Goal: Information Seeking & Learning: Learn about a topic

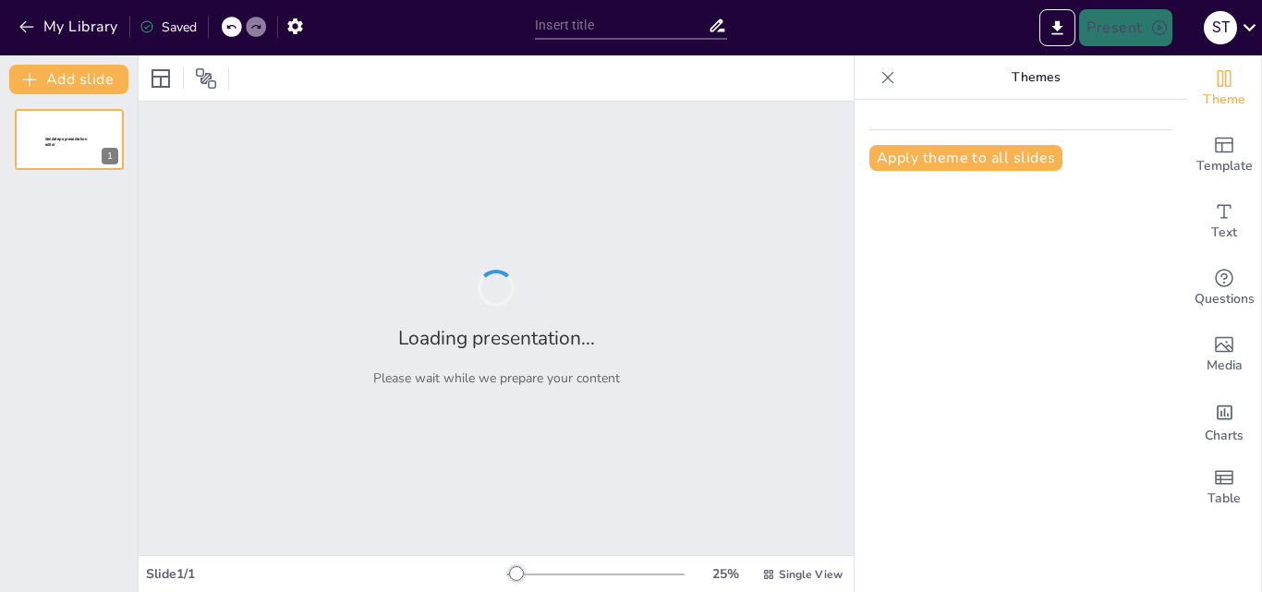
type input "Dominando PowerPoint: Funciones Esenciales y Técnicas de Creación de Diapositiv…"
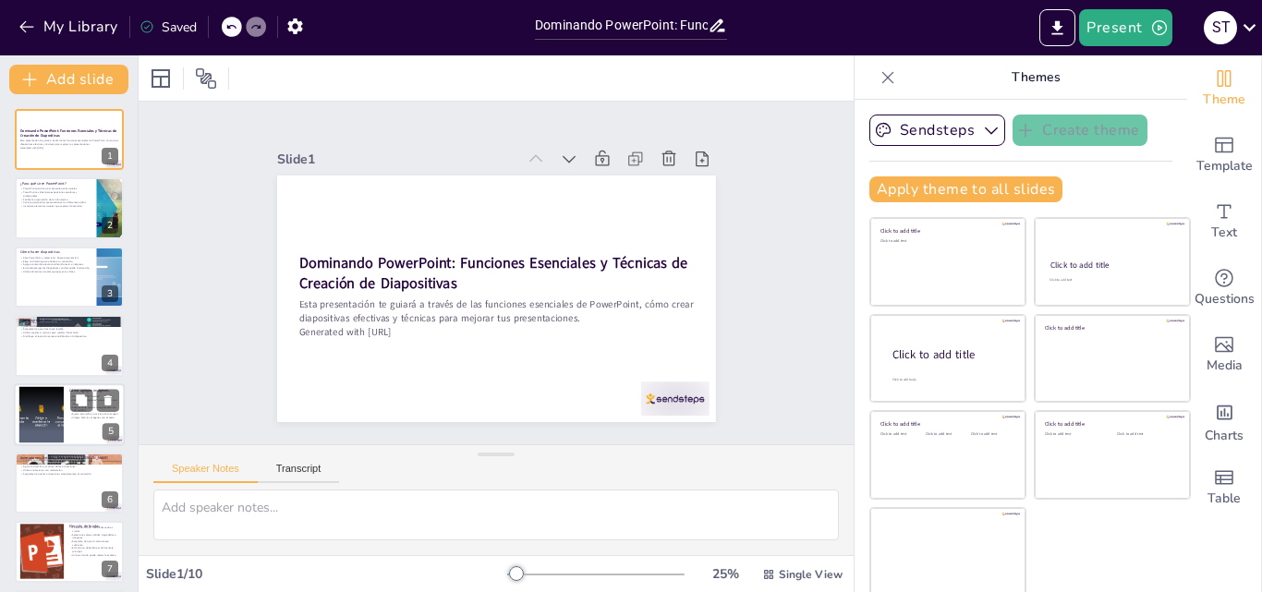
click at [45, 426] on div at bounding box center [41, 414] width 75 height 56
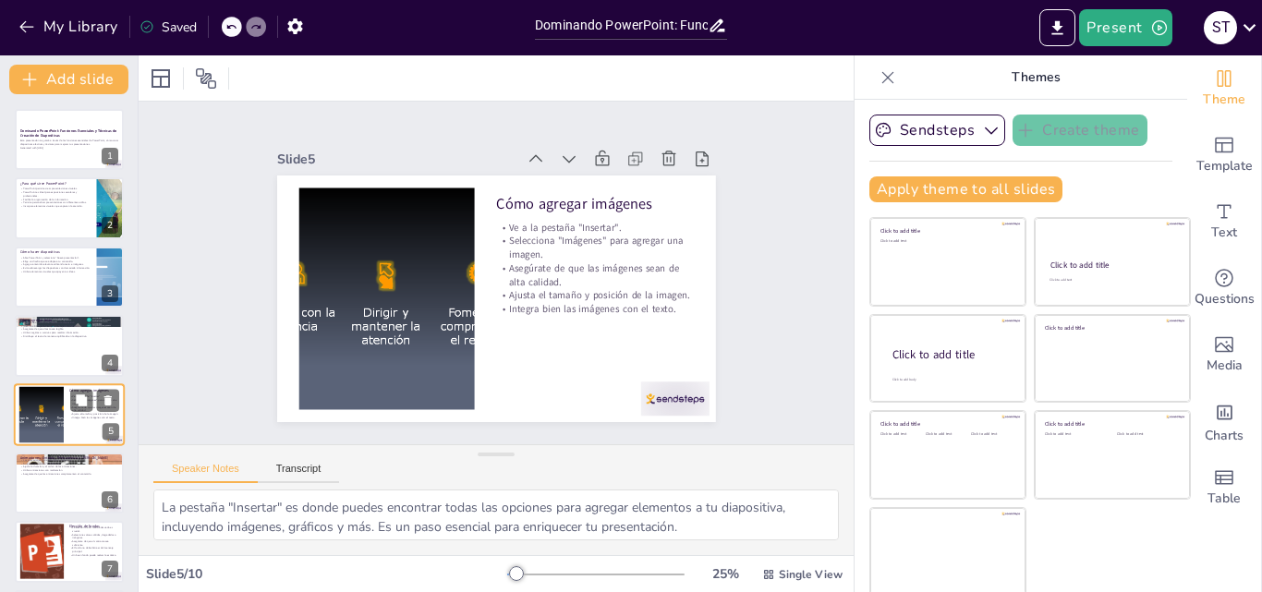
scroll to position [71, 0]
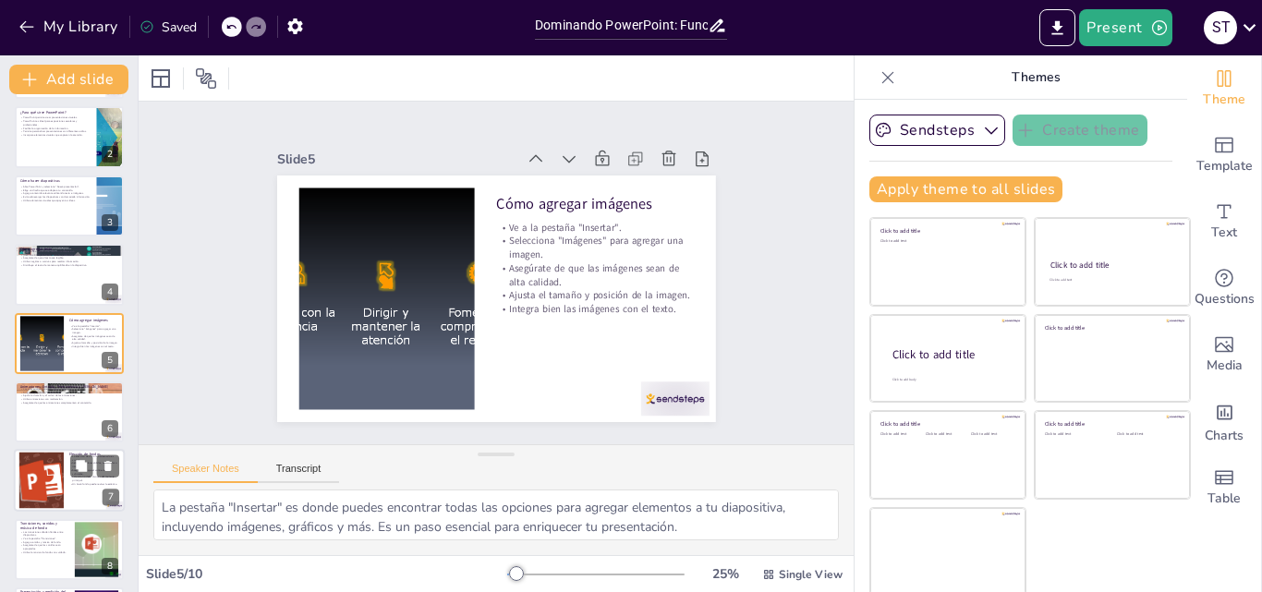
click at [42, 469] on div at bounding box center [41, 481] width 81 height 56
type textarea "Elegir el fondo correcto es fundamental para el impacto visual de la presentaci…"
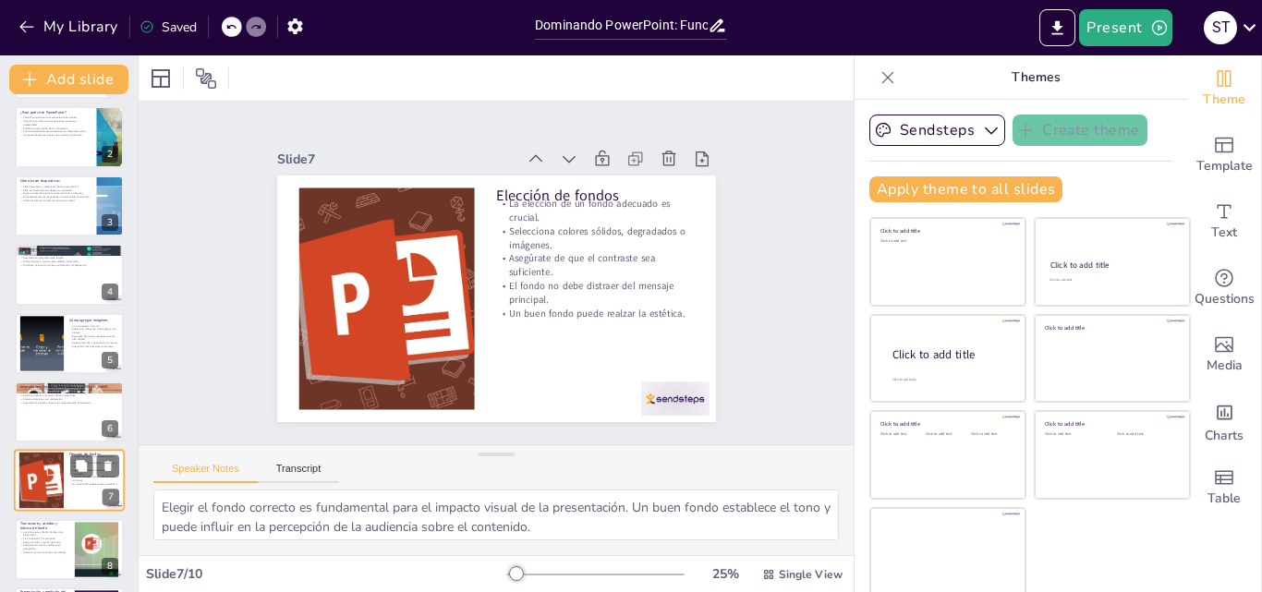
scroll to position [209, 0]
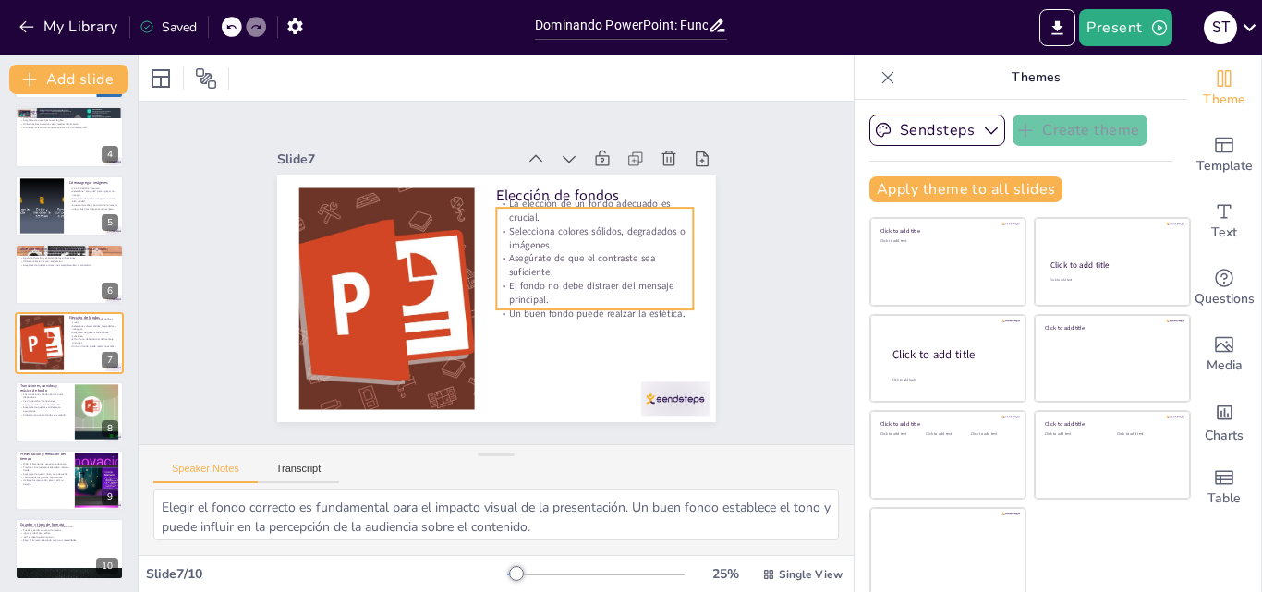
click at [517, 278] on p "El fondo no debe distraer del mensaje principal." at bounding box center [572, 339] width 185 height 122
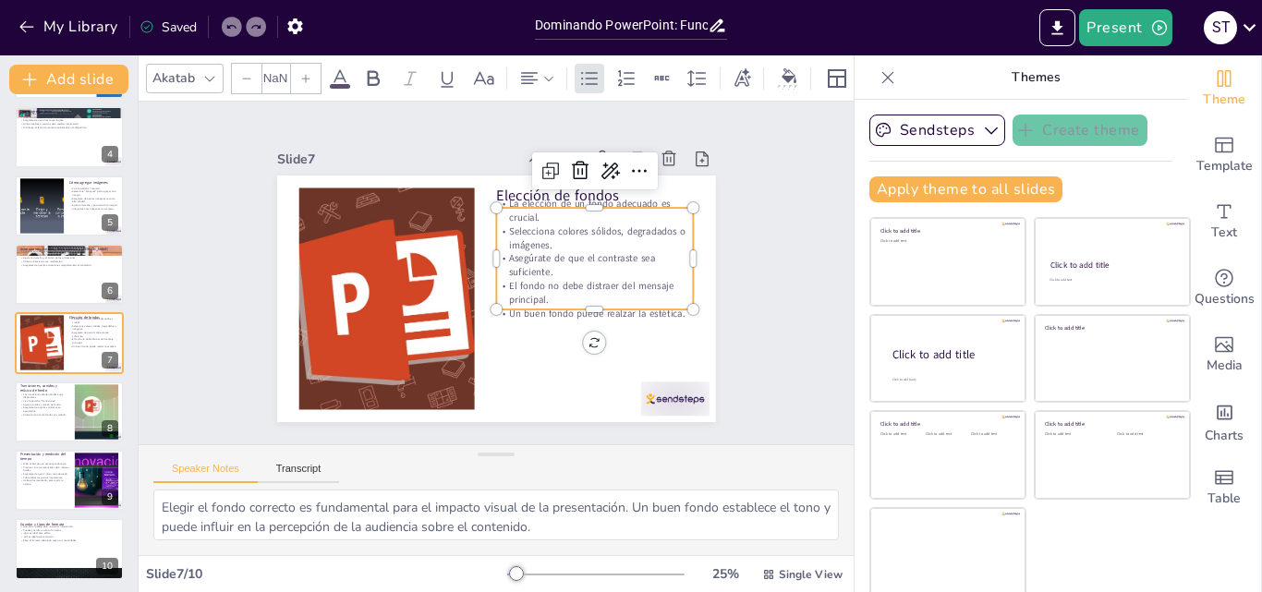
type input "32"
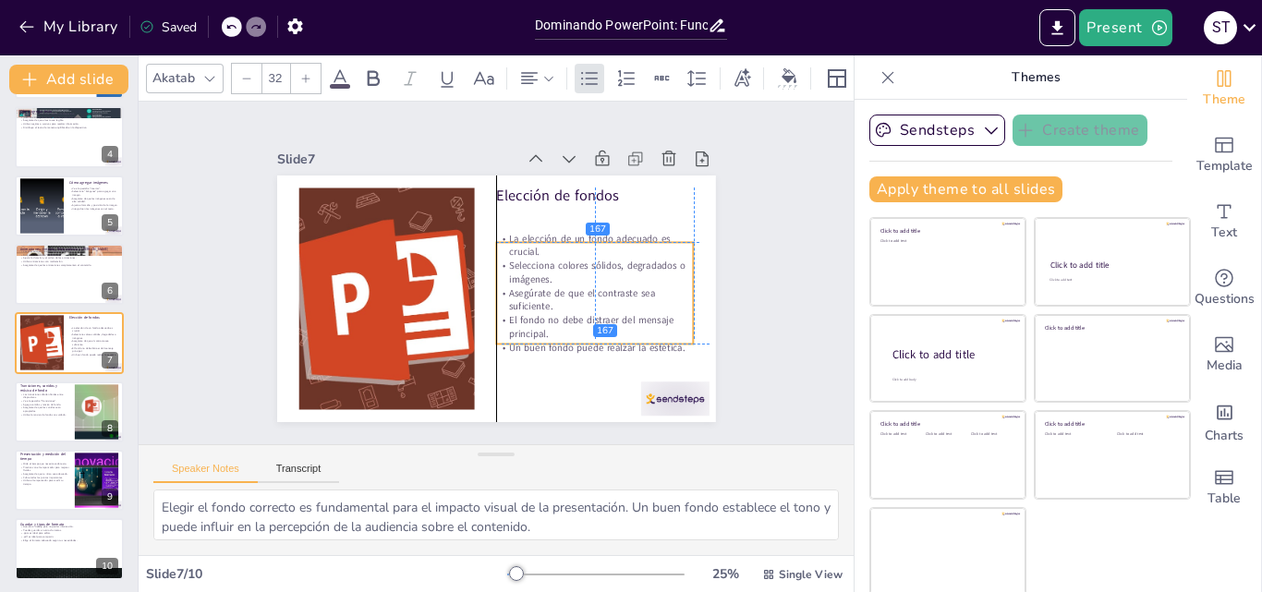
drag, startPoint x: 562, startPoint y: 270, endPoint x: 567, endPoint y: 299, distance: 30.1
click at [567, 299] on p "Asegúrate de que el contraste sea suficiente." at bounding box center [587, 319] width 199 height 67
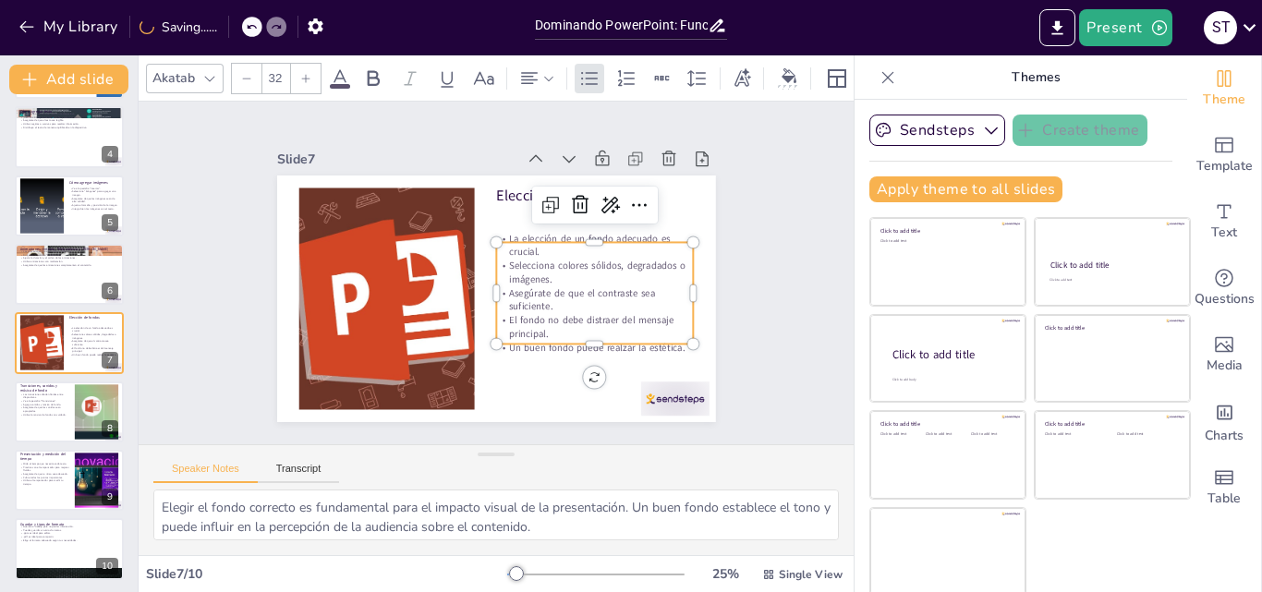
click at [234, 324] on div "Slide 1 Dominando PowerPoint: Funciones Esenciales y Técnicas de Creación de Di…" at bounding box center [497, 273] width 592 height 405
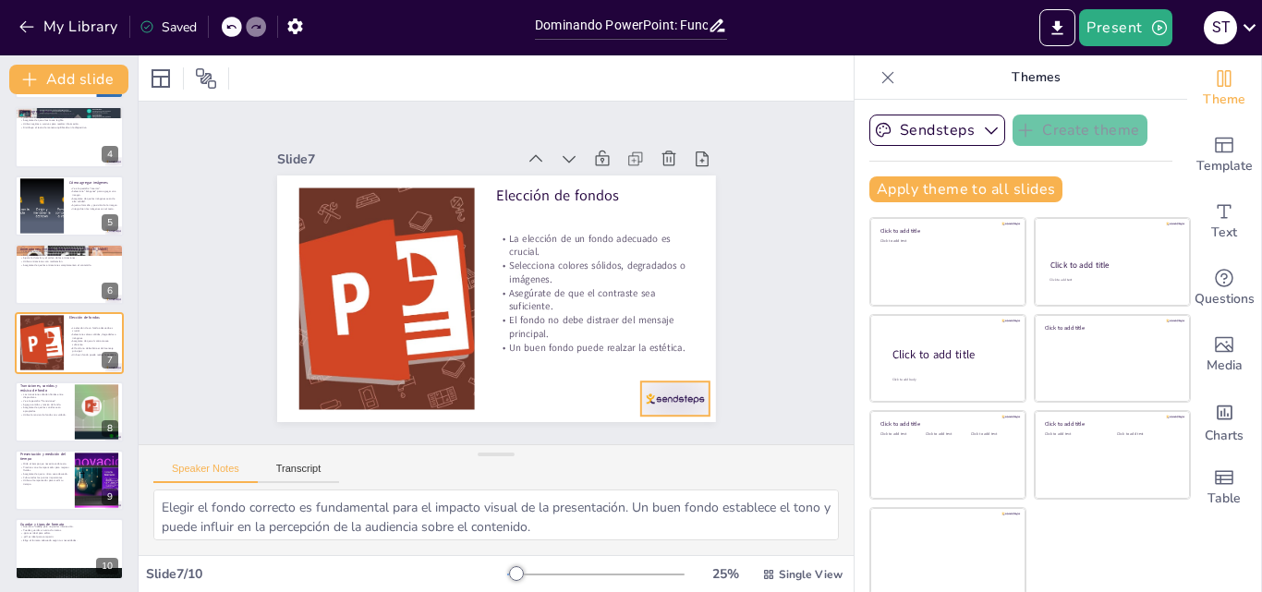
click at [647, 421] on div at bounding box center [628, 448] width 76 height 54
click at [88, 155] on div at bounding box center [69, 136] width 111 height 63
type textarea "Seleccionar un cuadro de texto es el primer paso para agregar texto. Este cuadr…"
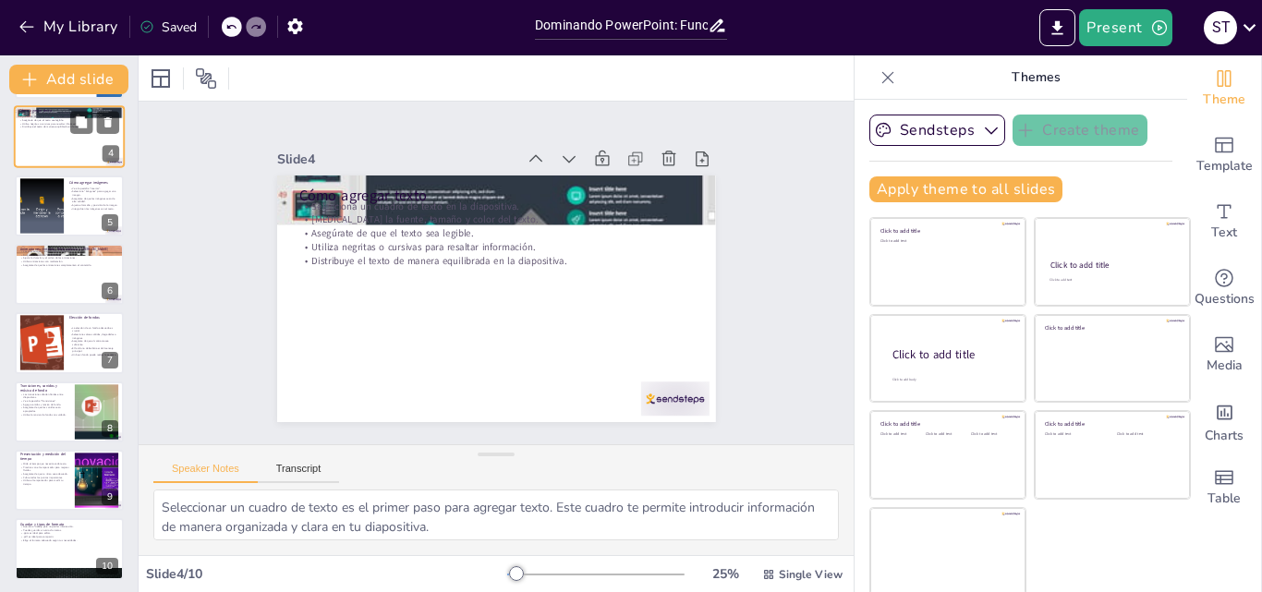
scroll to position [3, 0]
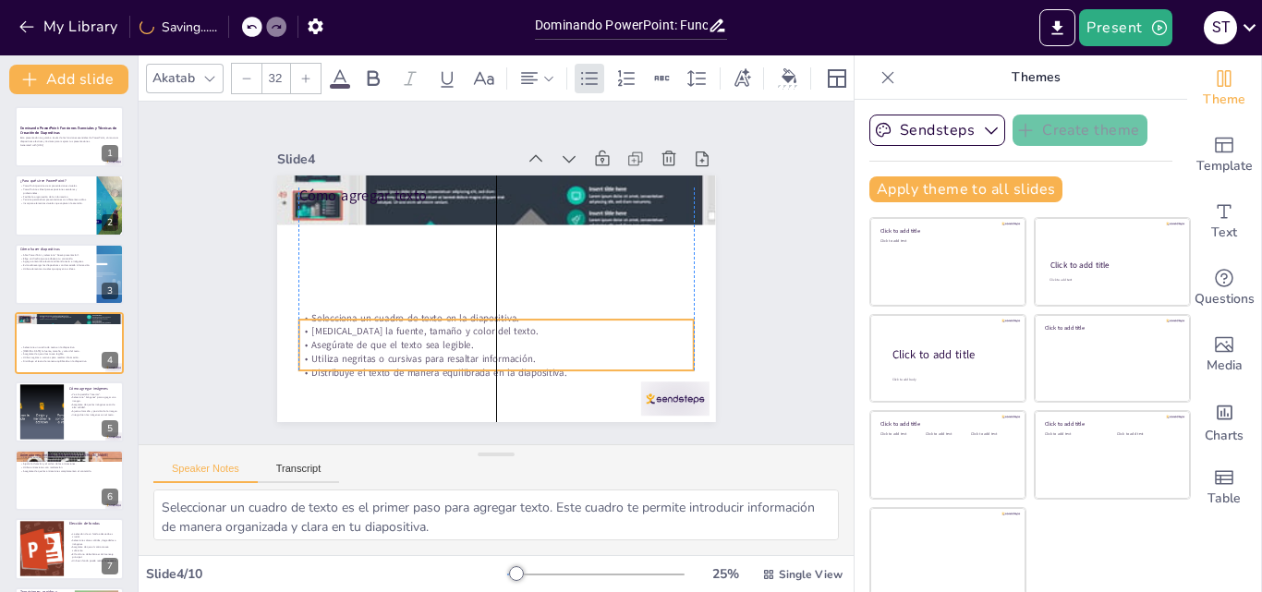
drag, startPoint x: 359, startPoint y: 250, endPoint x: 363, endPoint y: 362, distance: 111.9
click at [363, 366] on p "Distribuye el texto de manera equilibrada en la diapositiva." at bounding box center [495, 373] width 395 height 14
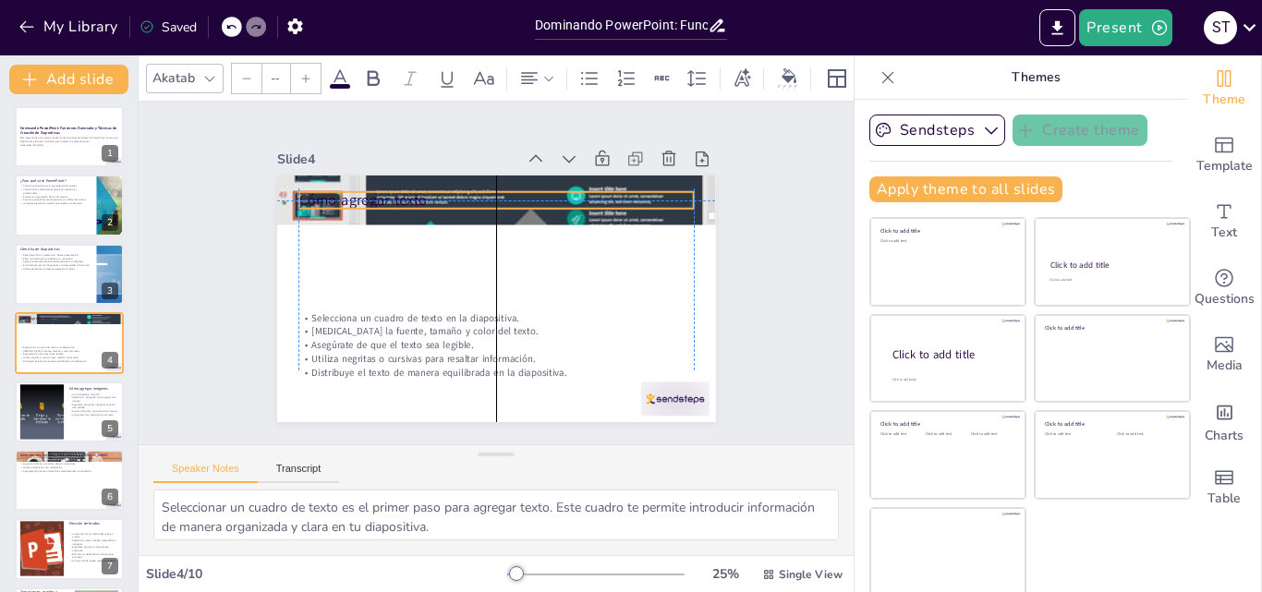
type input "48"
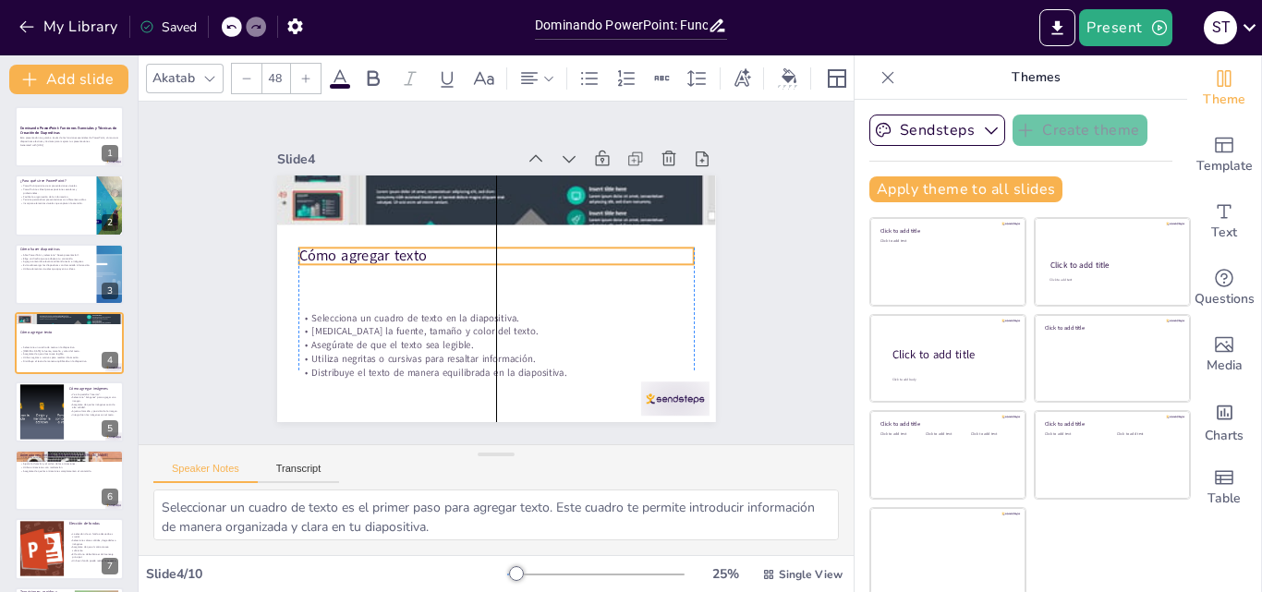
drag, startPoint x: 323, startPoint y: 189, endPoint x: 319, endPoint y: 249, distance: 60.2
click at [319, 249] on p "Cómo agregar texto" at bounding box center [503, 257] width 369 height 179
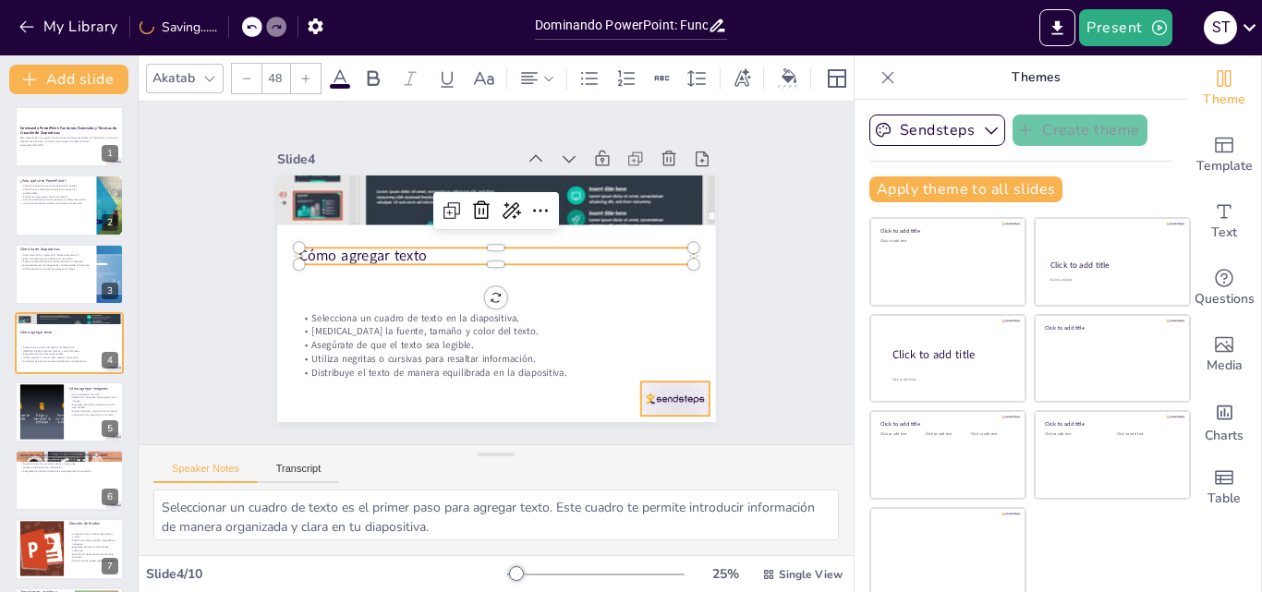
click at [648, 409] on div at bounding box center [645, 433] width 74 height 48
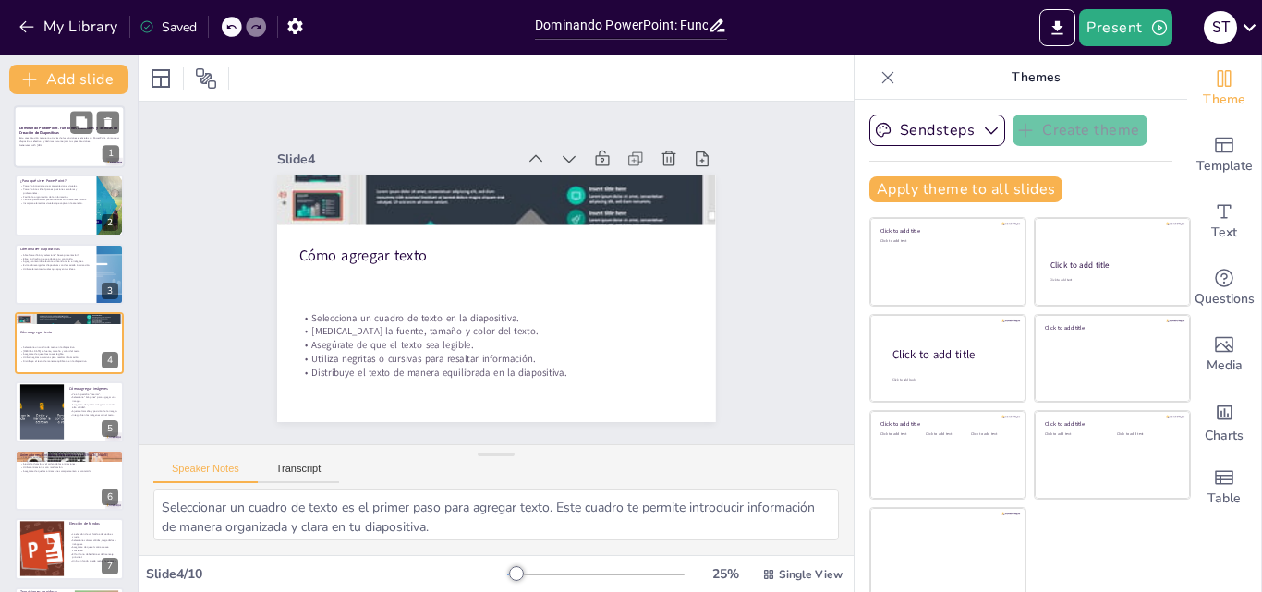
click at [71, 137] on p "Esta presentación te guiará a través de las funciones esenciales de PowerPoint,…" at bounding box center [69, 140] width 100 height 6
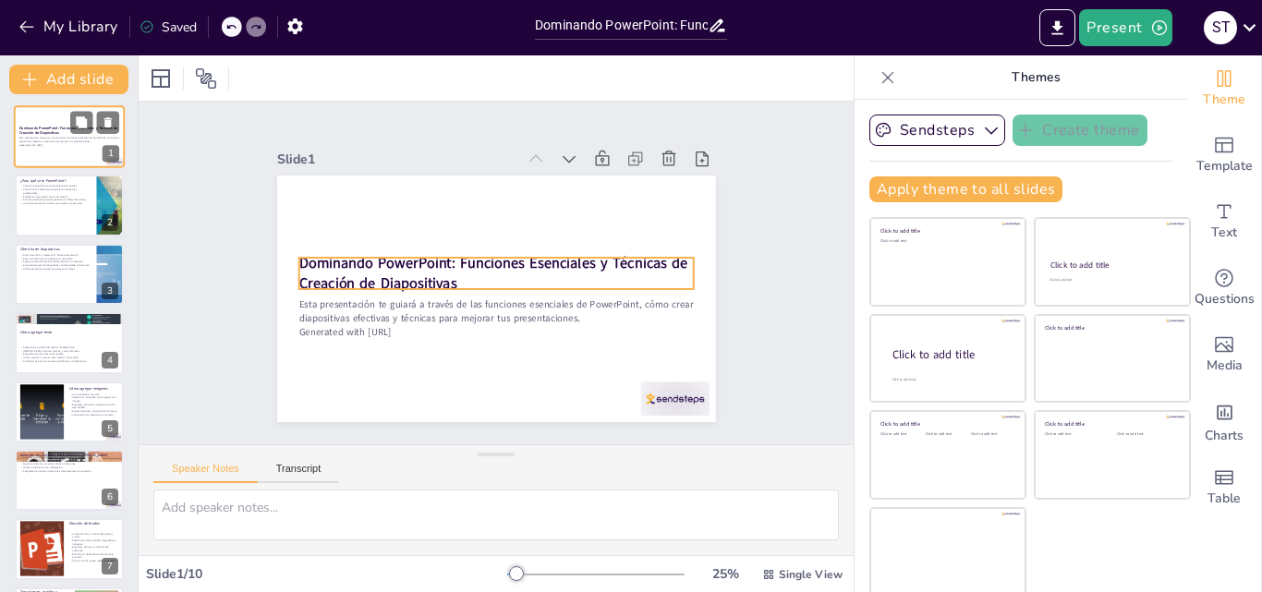
scroll to position [0, 0]
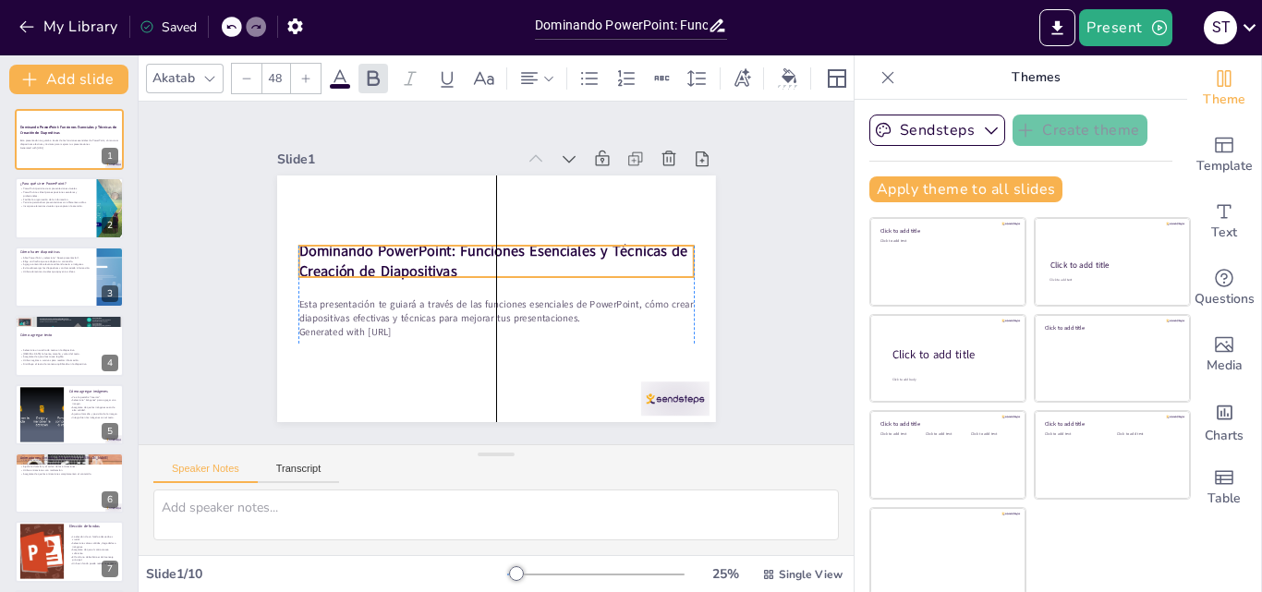
drag, startPoint x: 444, startPoint y: 259, endPoint x: 445, endPoint y: 247, distance: 12.0
click at [445, 247] on strong "Dominando PowerPoint: Funciones Esenciales y Técnicas de Creación de Diapositiv…" at bounding box center [497, 251] width 383 height 139
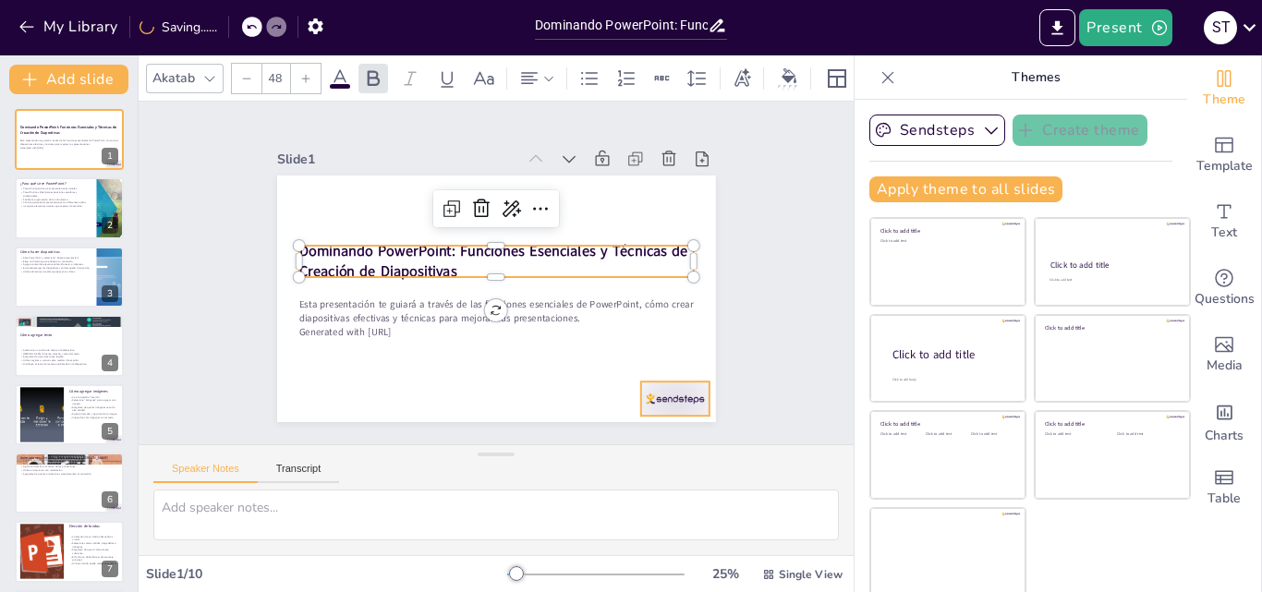
click at [651, 421] on div at bounding box center [628, 448] width 76 height 54
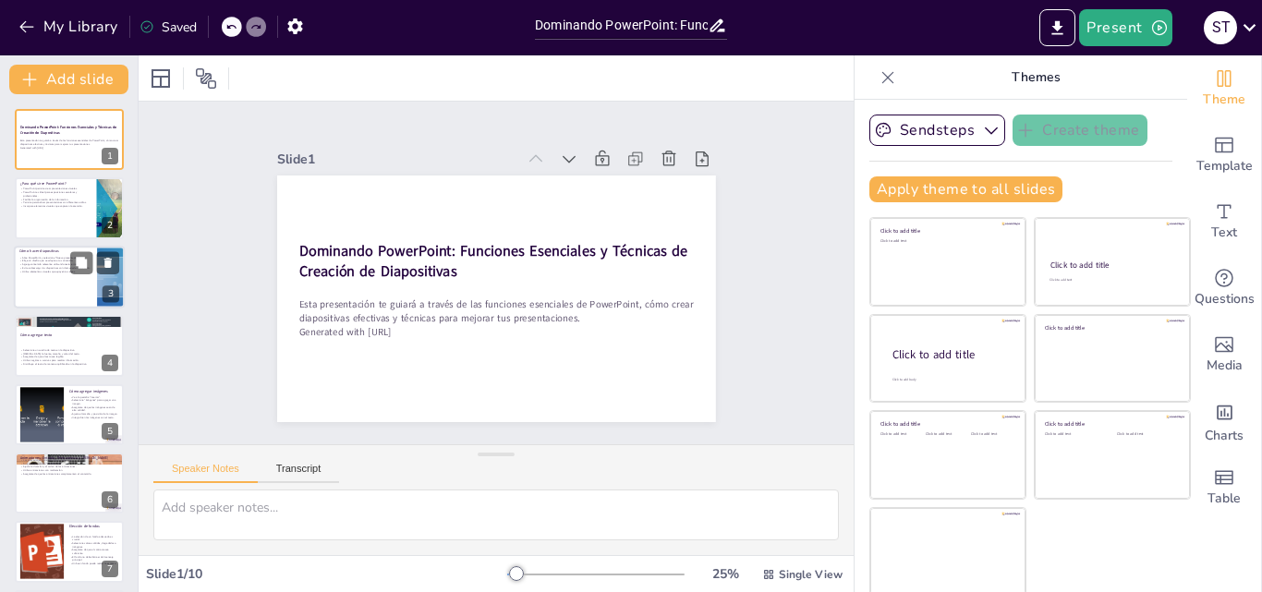
click at [49, 296] on div at bounding box center [69, 277] width 111 height 63
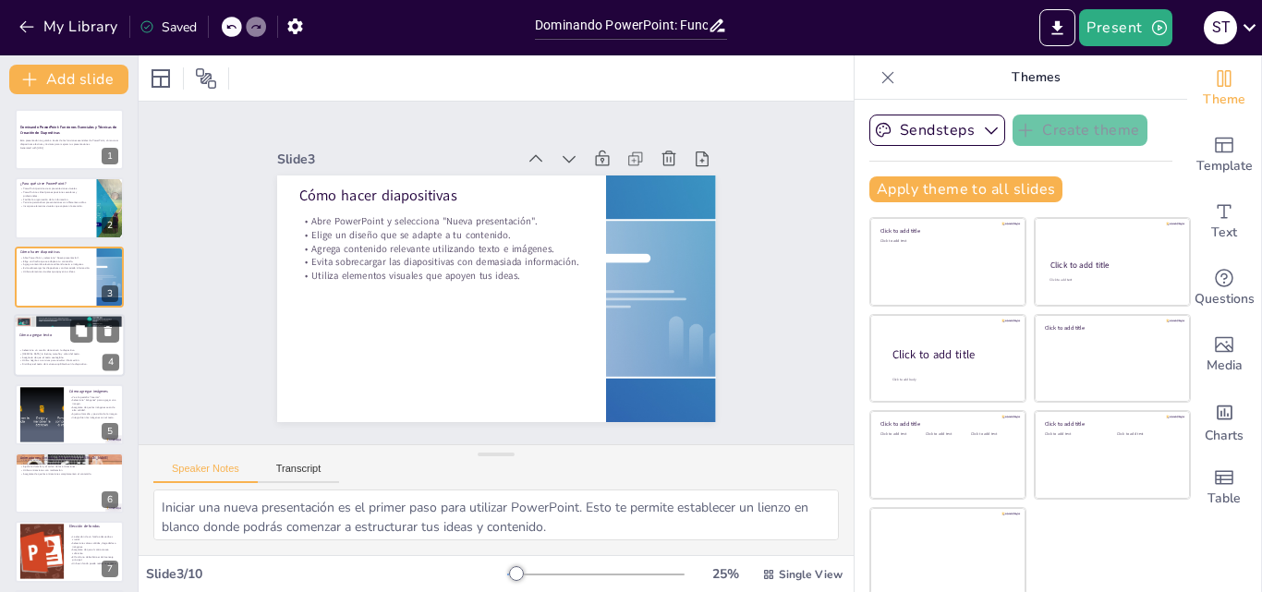
click at [50, 329] on div at bounding box center [69, 345] width 111 height 63
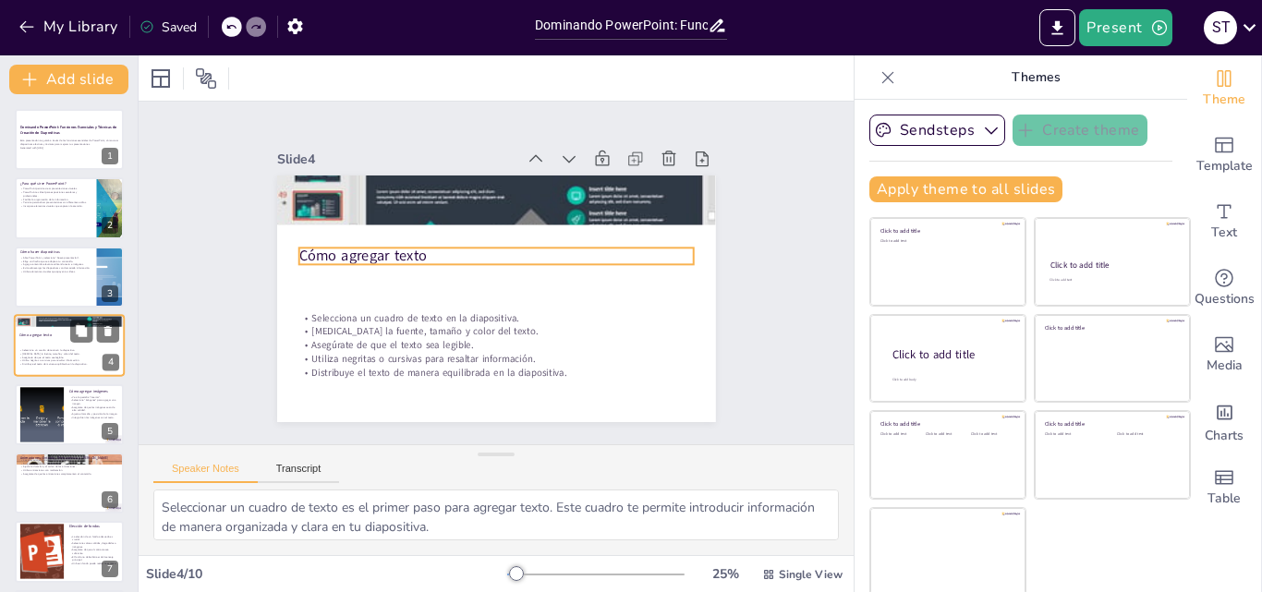
scroll to position [3, 0]
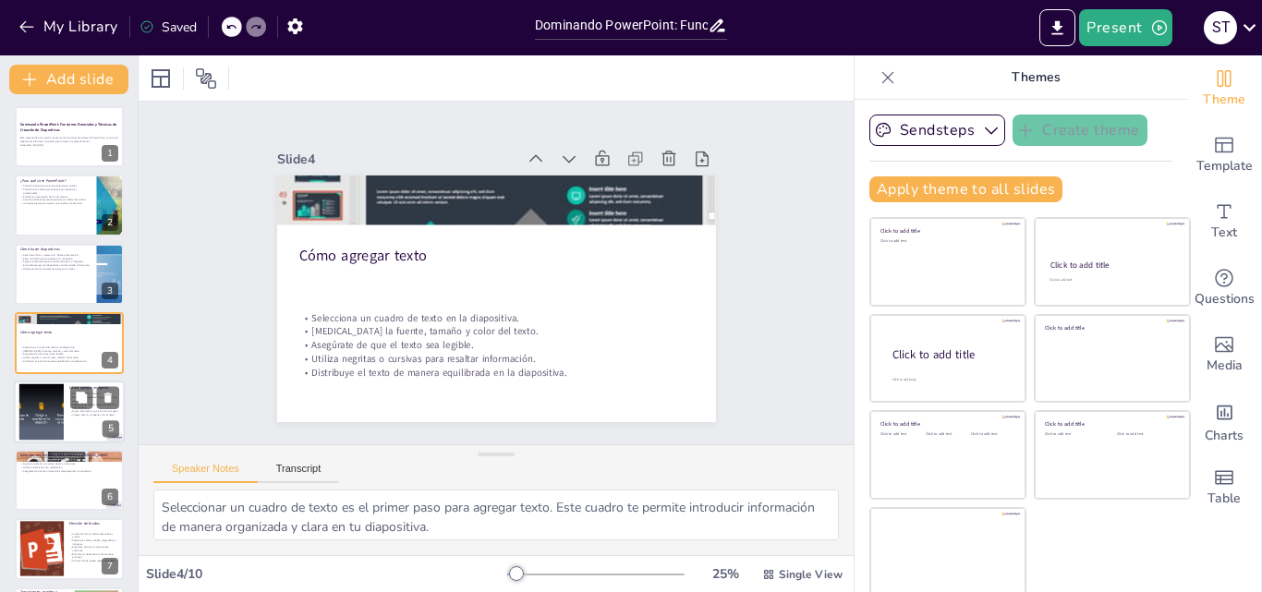
click at [50, 398] on div at bounding box center [41, 411] width 75 height 56
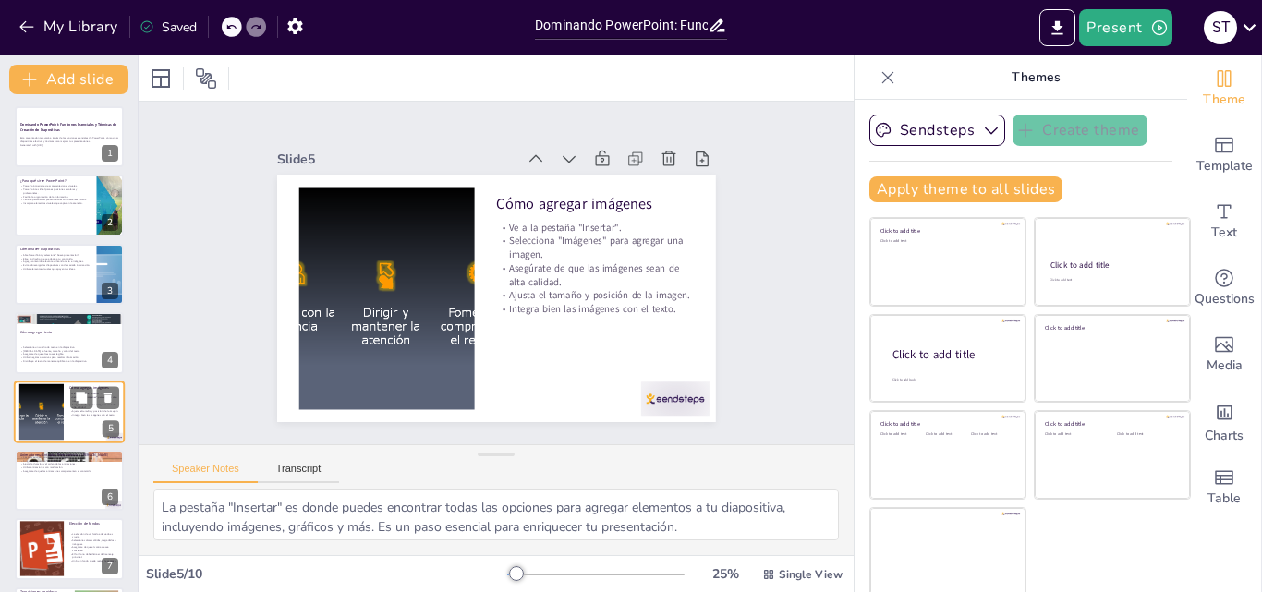
scroll to position [71, 0]
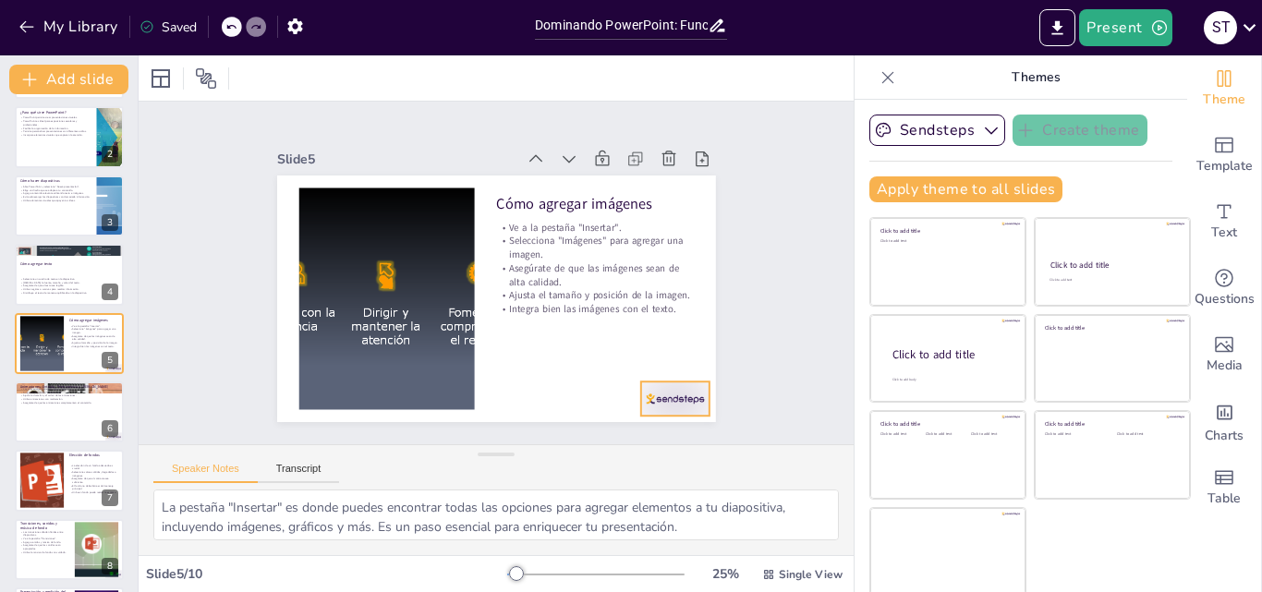
click at [642, 409] on div at bounding box center [645, 433] width 74 height 48
click at [68, 472] on div at bounding box center [69, 481] width 111 height 63
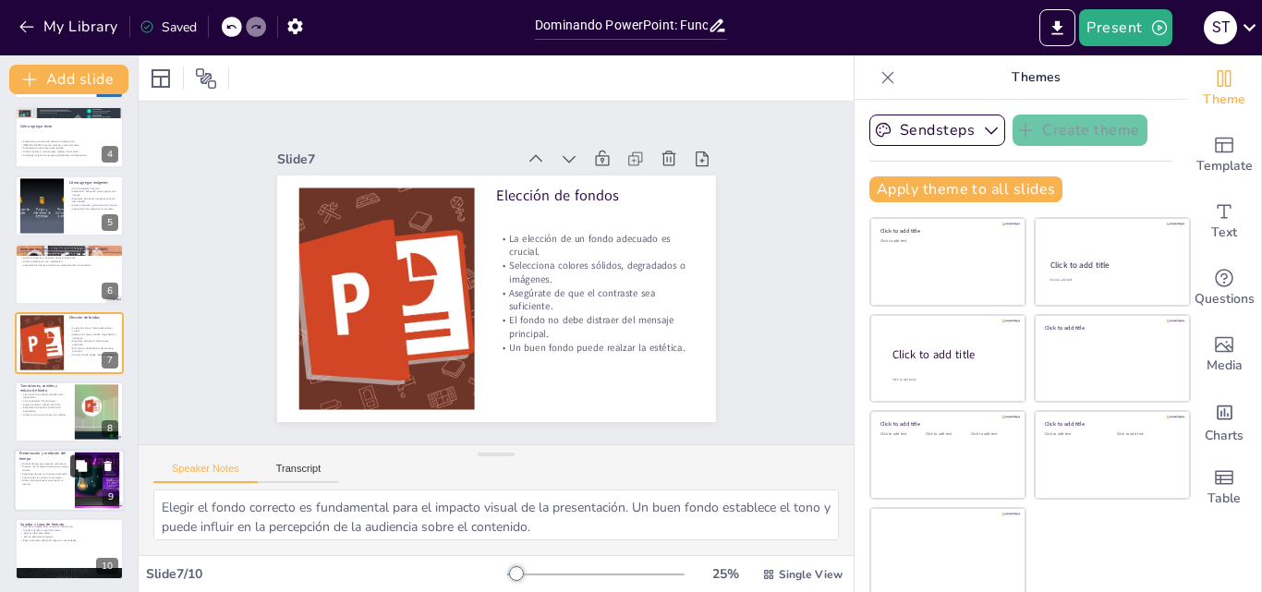
scroll to position [212, 0]
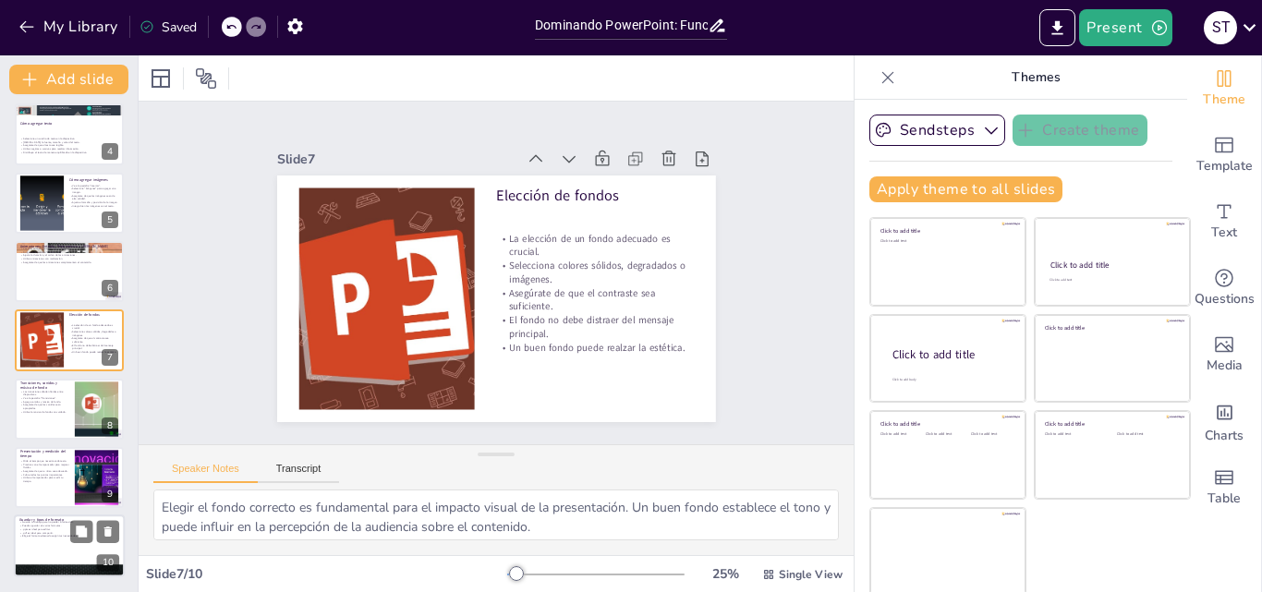
click at [73, 518] on p "Guardar y tipos de formato" at bounding box center [69, 521] width 100 height 6
type textarea "Loremip do sitamet consectetura el seddoei temp incidi ut laboree do magnaaliqu…"
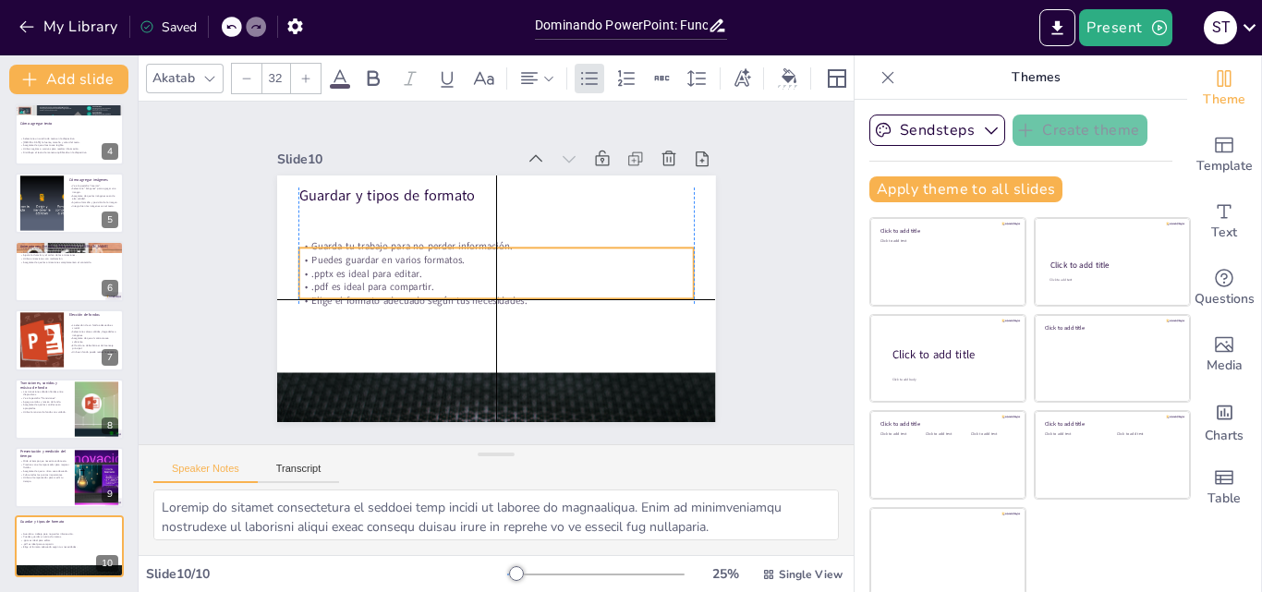
drag, startPoint x: 321, startPoint y: 240, endPoint x: 326, endPoint y: 286, distance: 45.6
click at [326, 286] on p ".pdf es ideal para compartir." at bounding box center [492, 286] width 380 height 135
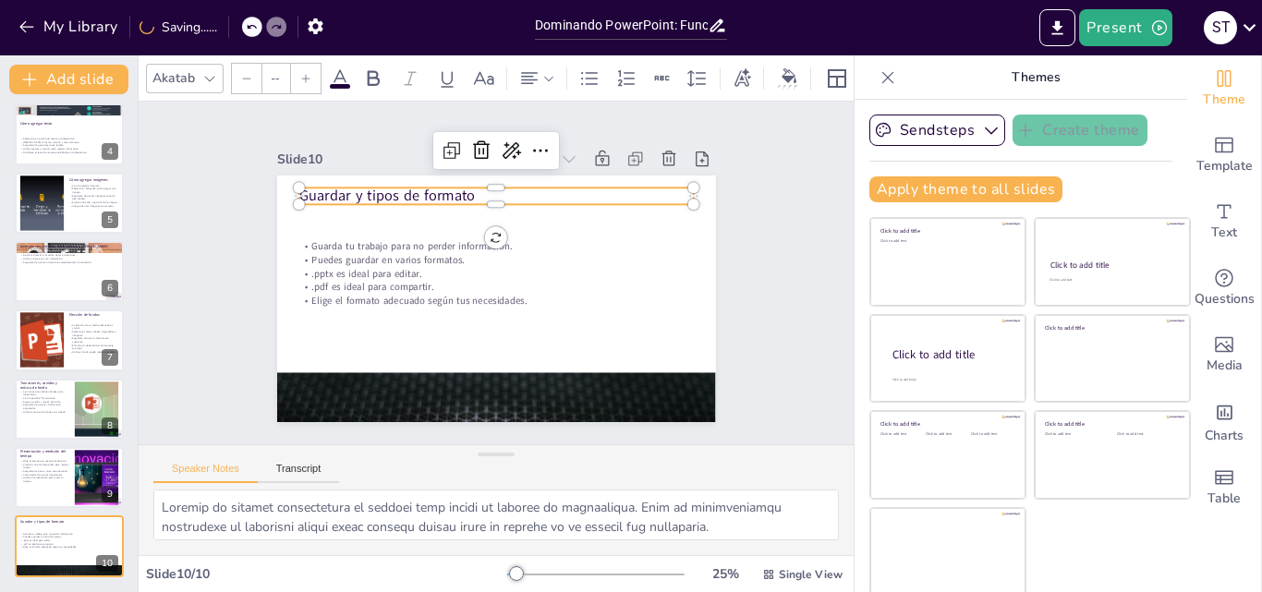
type input "48"
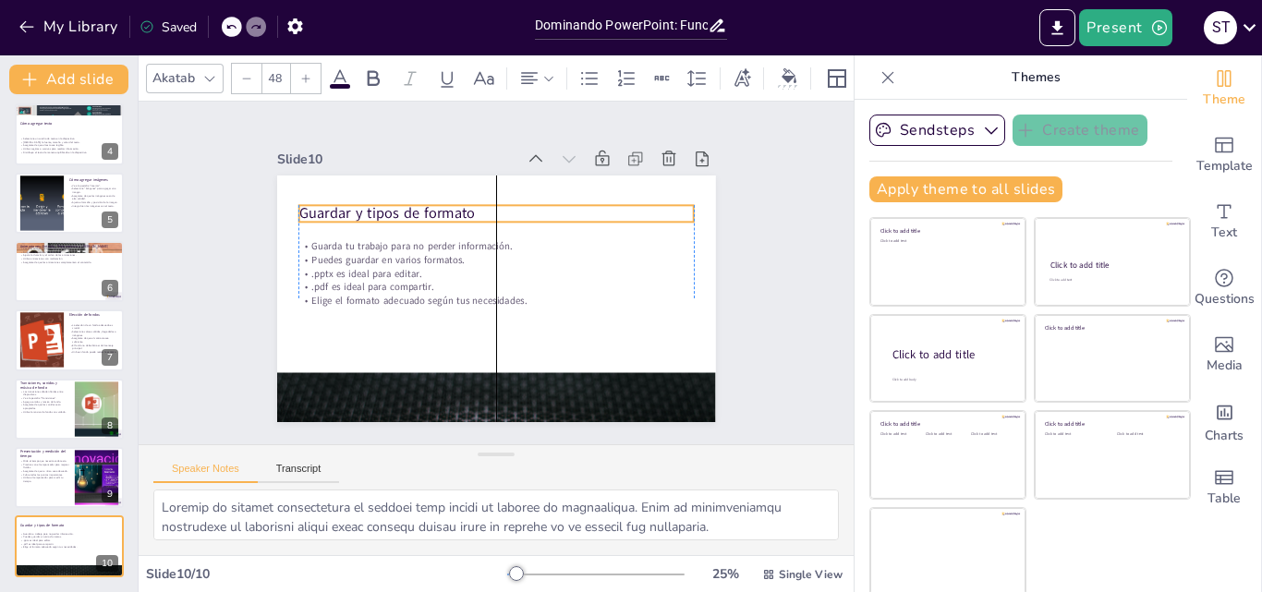
drag, startPoint x: 307, startPoint y: 185, endPoint x: 307, endPoint y: 202, distance: 17.6
click at [323, 202] on p "Guardar y tipos de formato" at bounding box center [514, 216] width 382 height 141
click at [44, 330] on div at bounding box center [41, 340] width 81 height 56
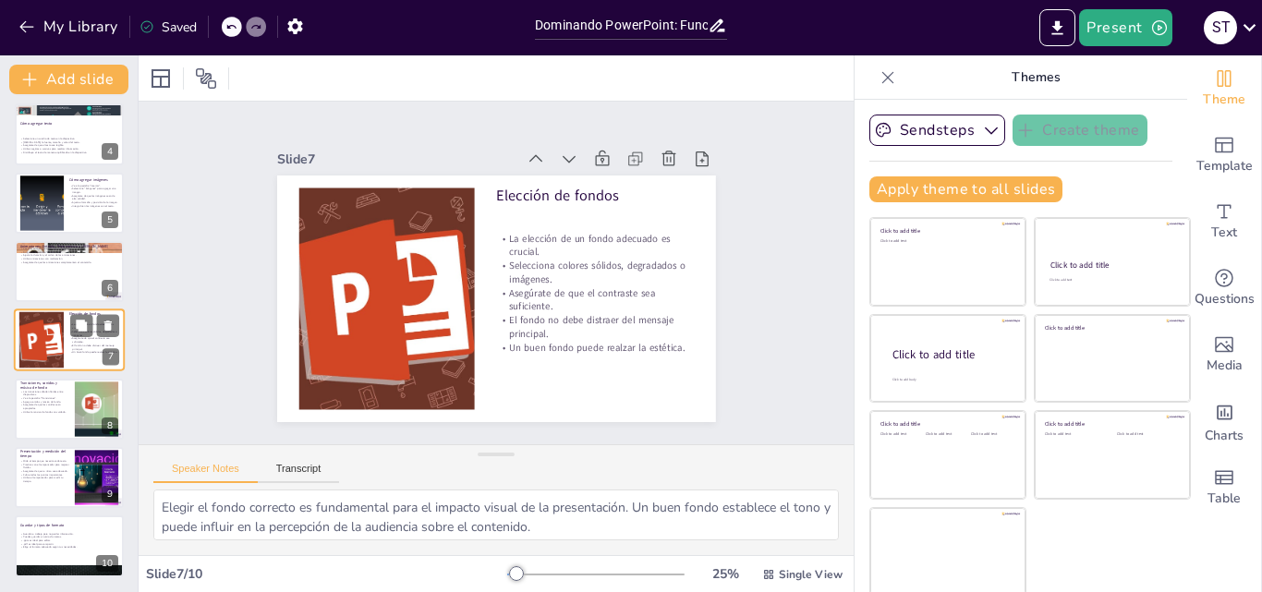
scroll to position [209, 0]
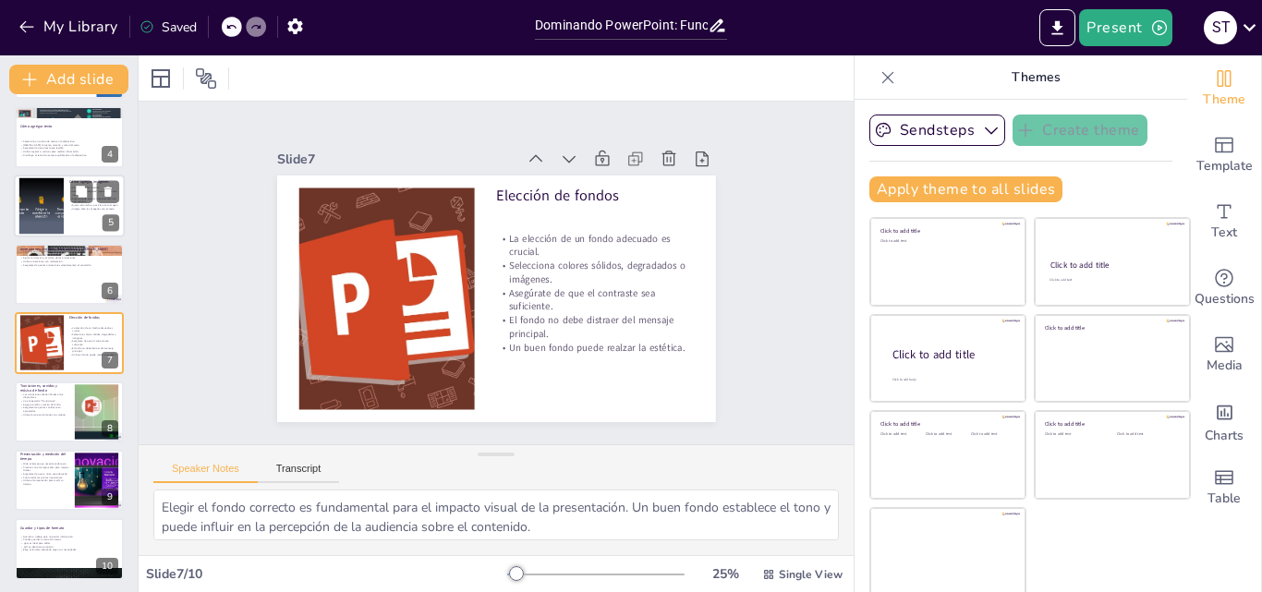
click at [40, 200] on div at bounding box center [41, 205] width 75 height 56
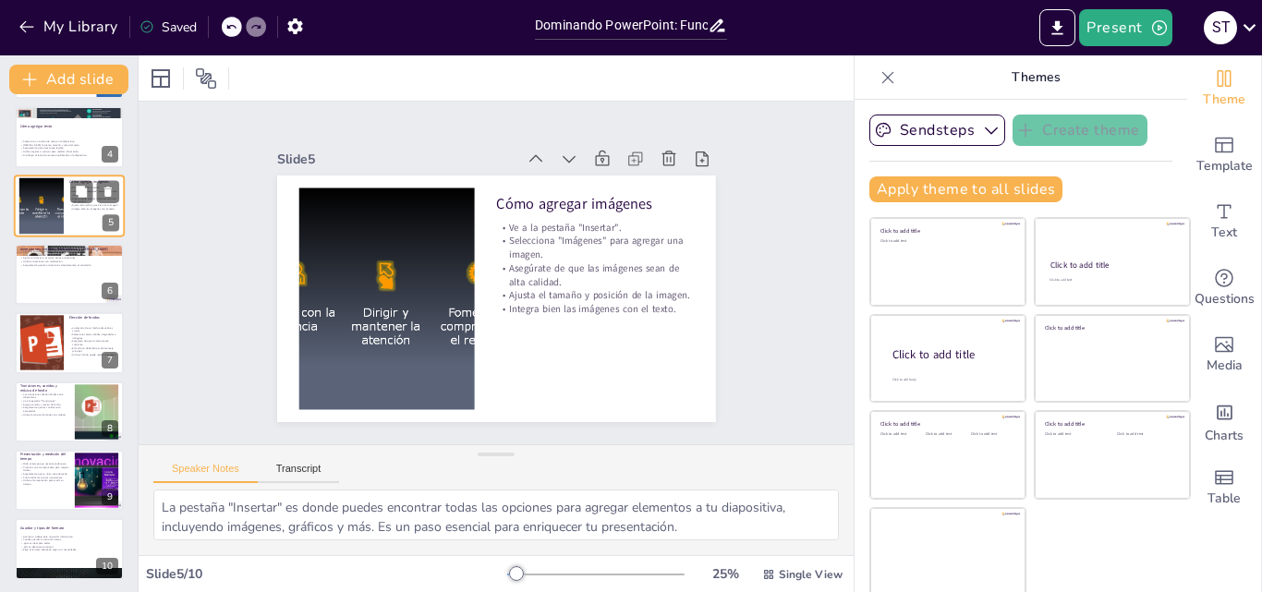
scroll to position [71, 0]
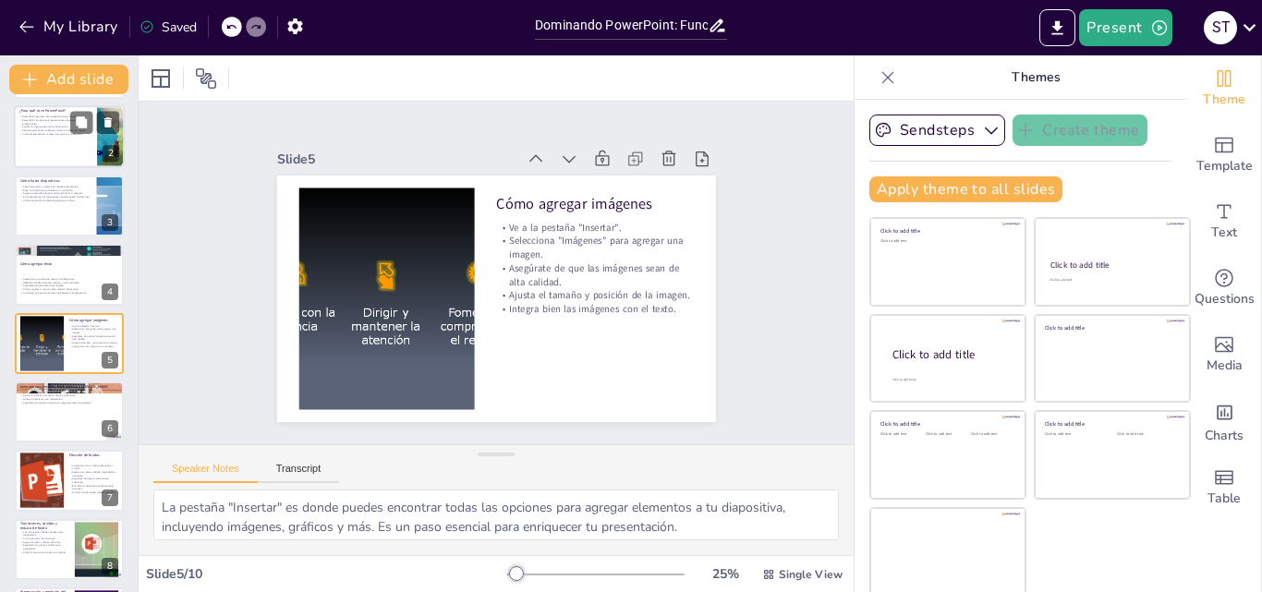
click at [43, 136] on div "PowerPoint permite crear presentaciones visuales. PowerPoint es ideal para expo…" at bounding box center [55, 126] width 72 height 23
type textarea "LoremIpsum do sitametcons adip elits doeiusmodtempo incididu utl etdolo m aliqu…"
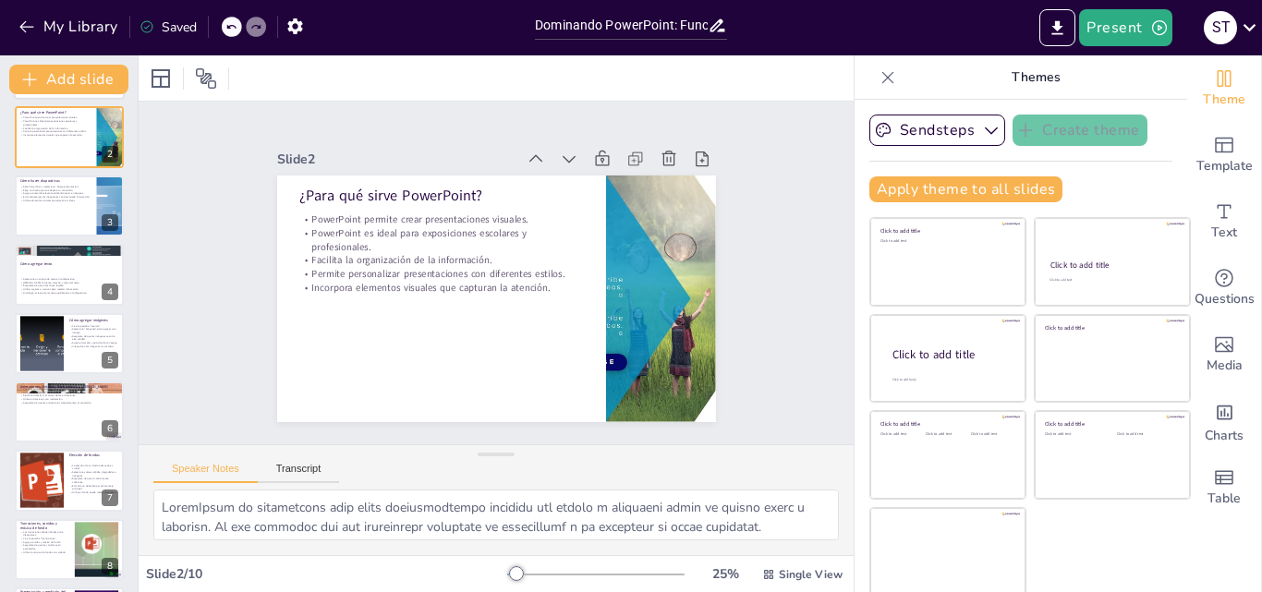
scroll to position [0, 0]
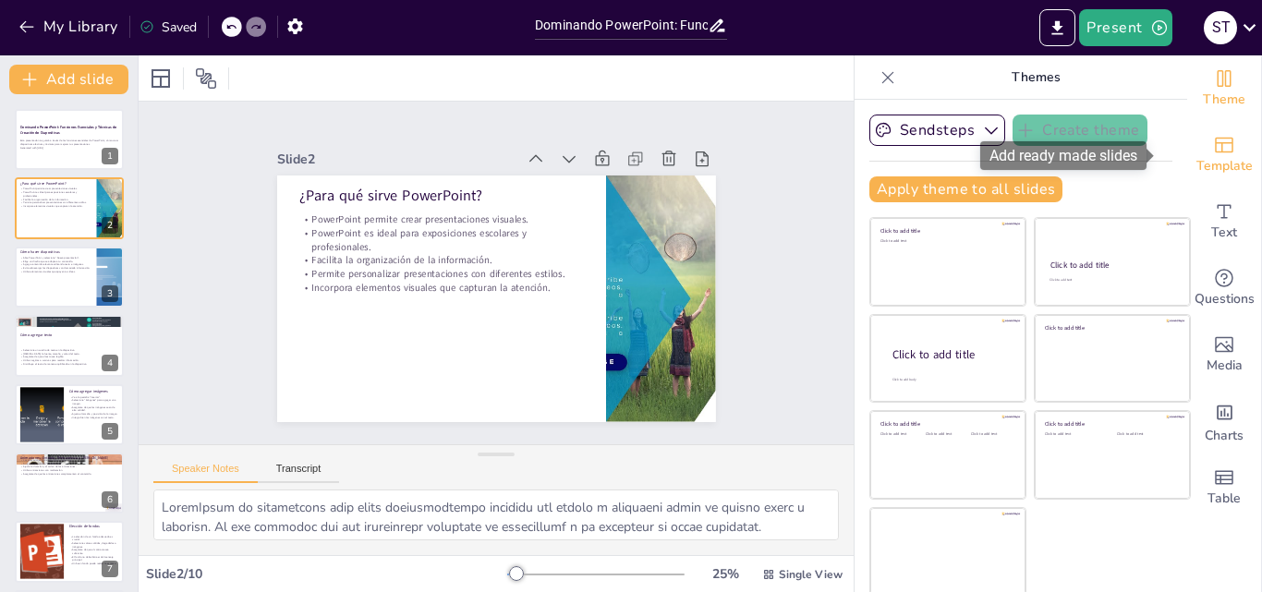
click at [1211, 139] on div "Template" at bounding box center [1224, 155] width 74 height 67
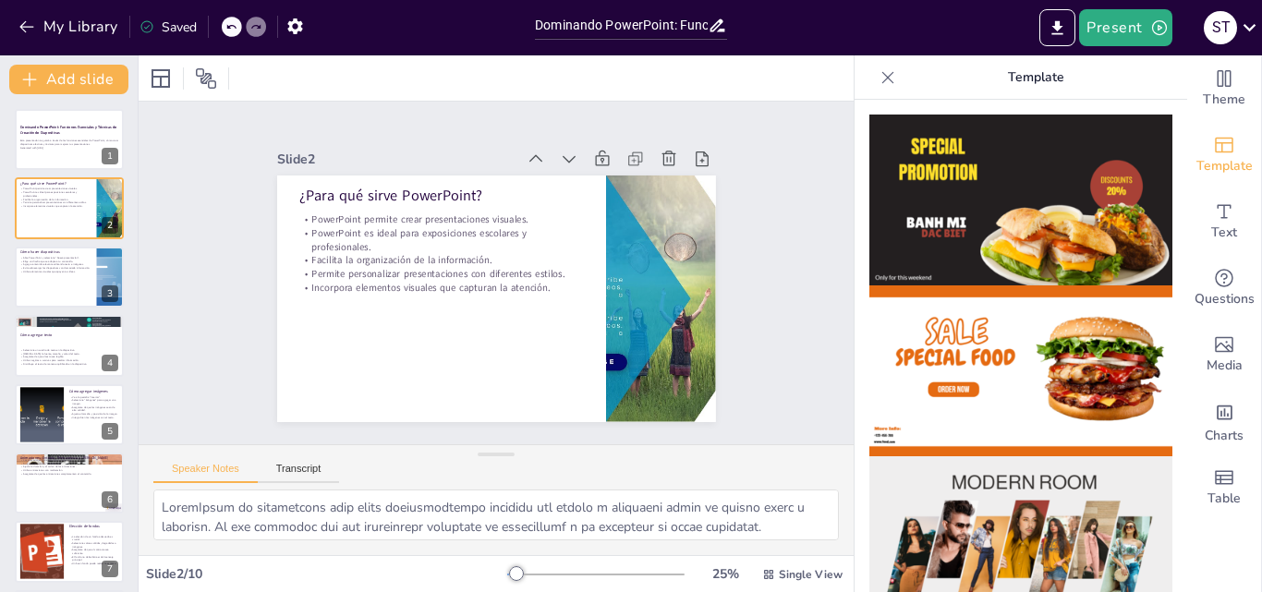
click at [969, 180] on img at bounding box center [1021, 200] width 303 height 171
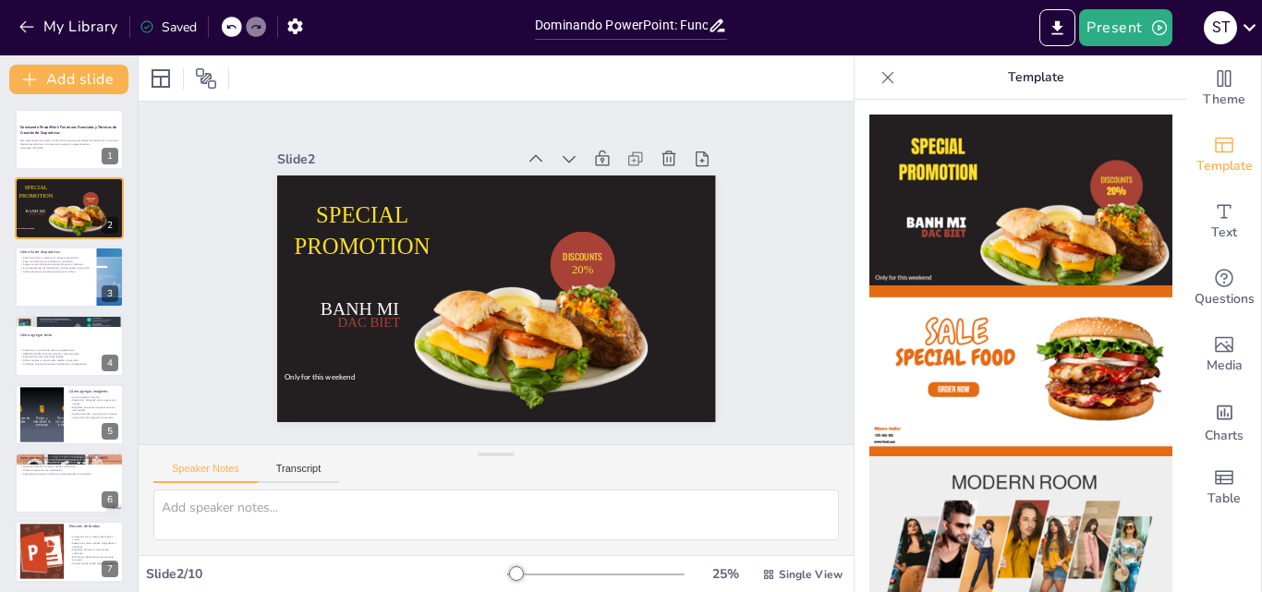
click at [1021, 405] on img at bounding box center [1021, 371] width 303 height 171
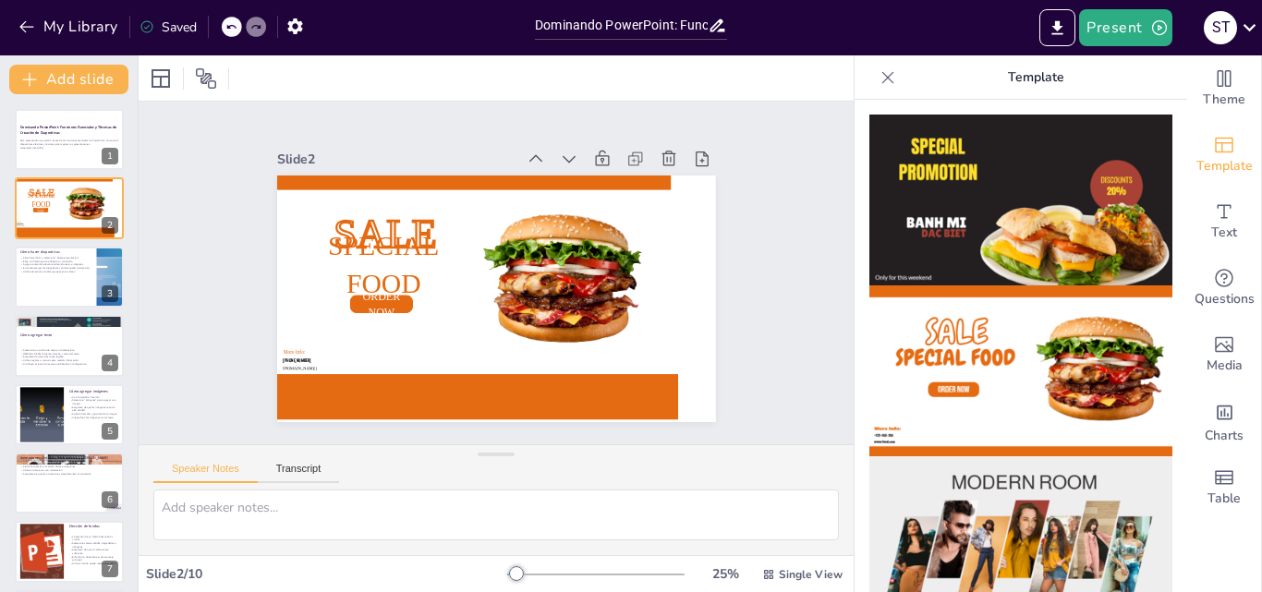
click at [1030, 533] on img at bounding box center [1021, 541] width 303 height 171
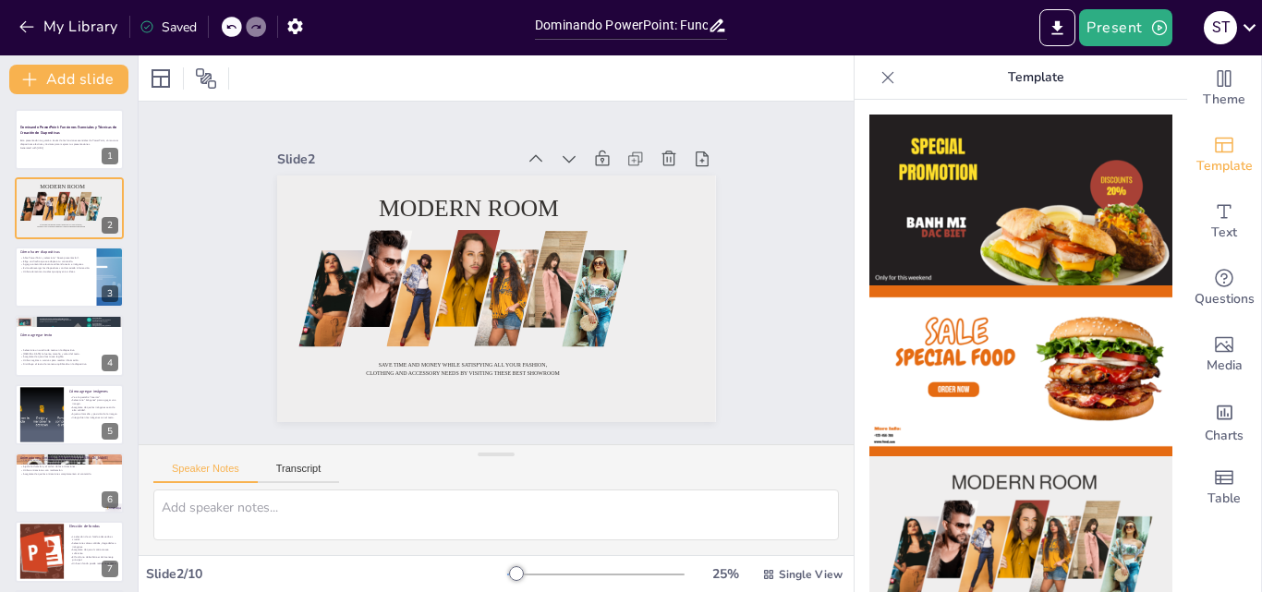
scroll to position [1855, 0]
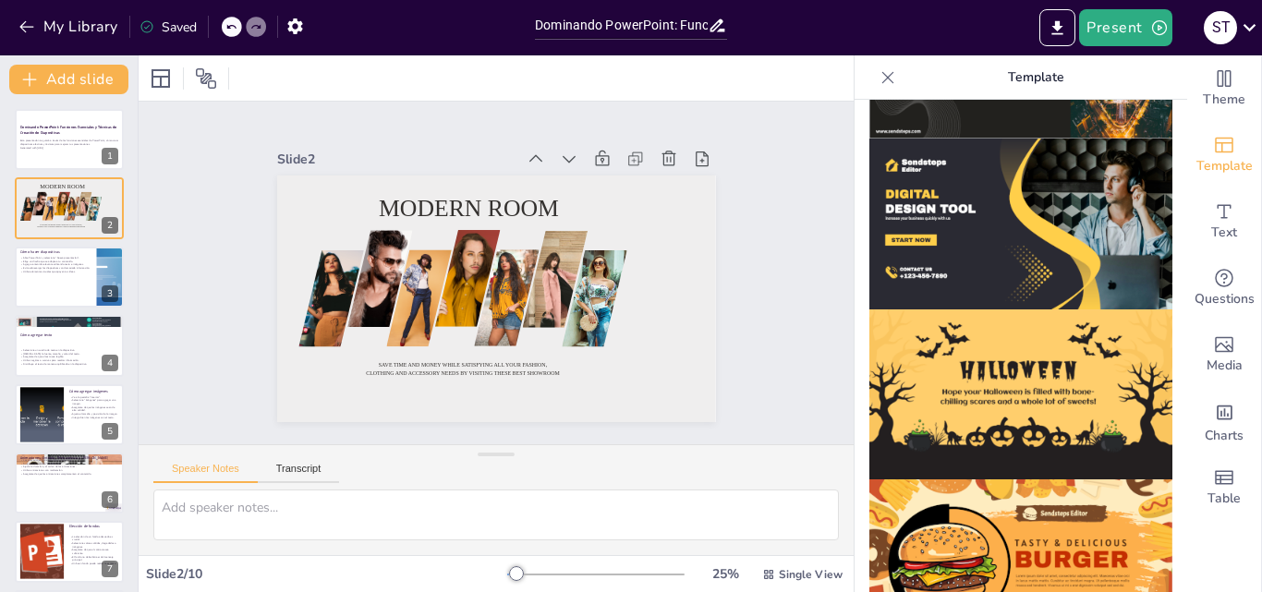
click at [1091, 480] on img at bounding box center [1021, 565] width 303 height 171
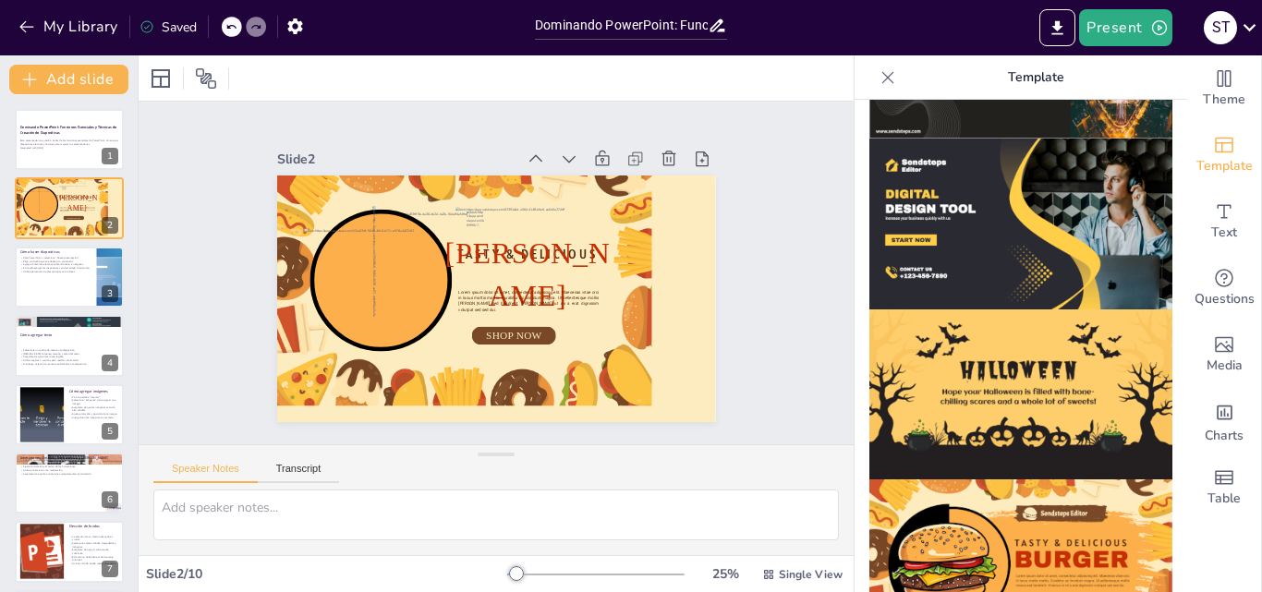
click at [1070, 547] on img at bounding box center [1021, 565] width 303 height 171
click at [1029, 311] on img at bounding box center [1021, 395] width 303 height 171
